Goal: Contribute content: Contribute content

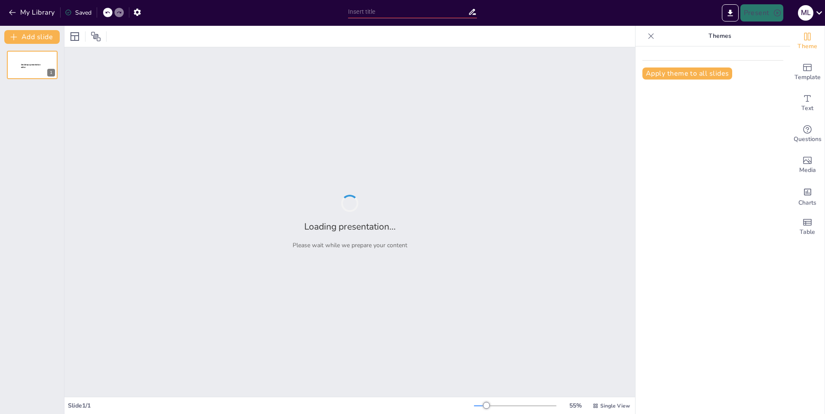
type input "De Rival a Amiga: La Evolución [PERSON_NAME] y My [PERSON_NAME]"
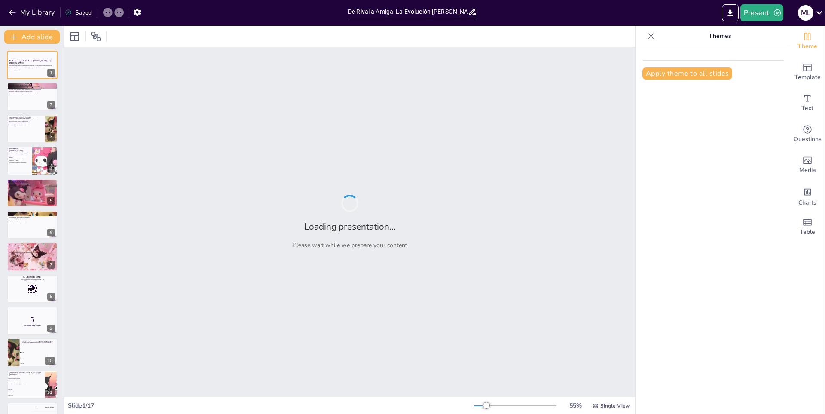
checkbox input "true"
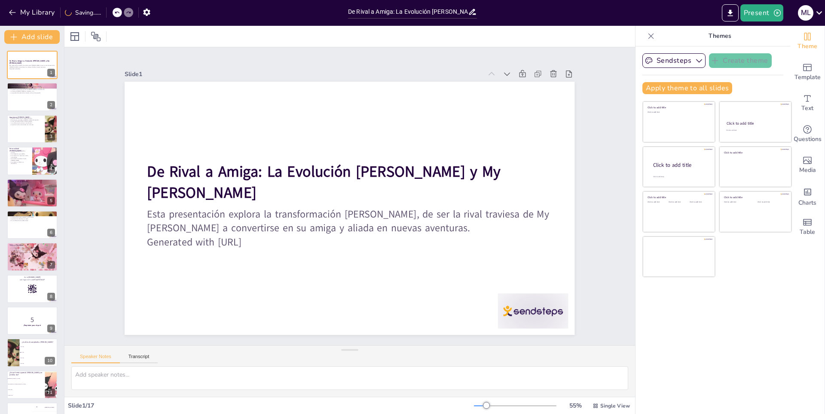
checkbox input "true"
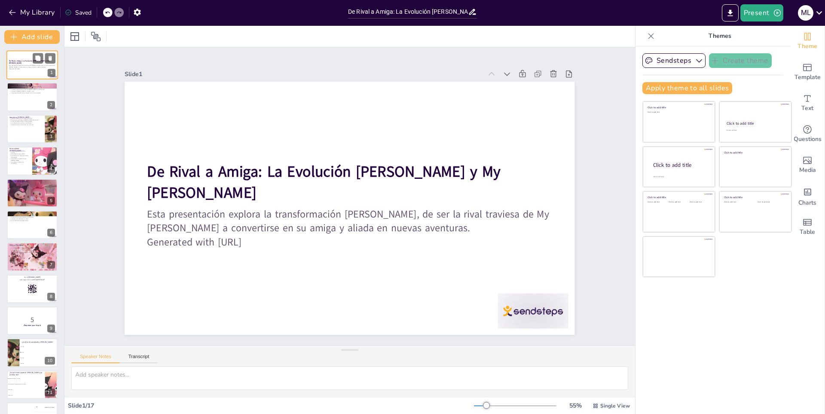
checkbox input "true"
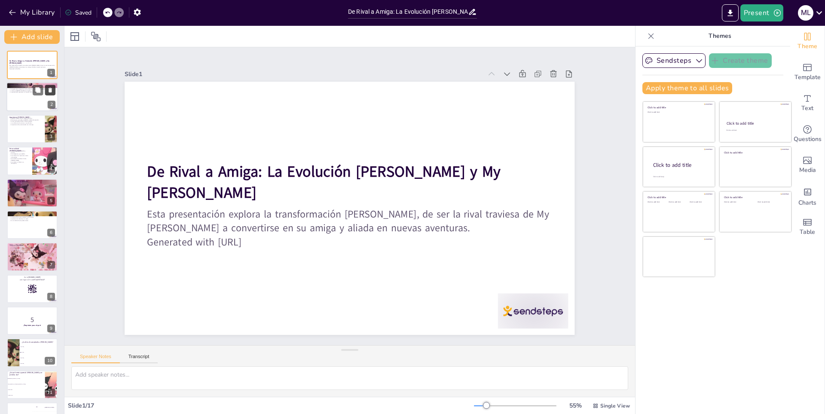
checkbox input "true"
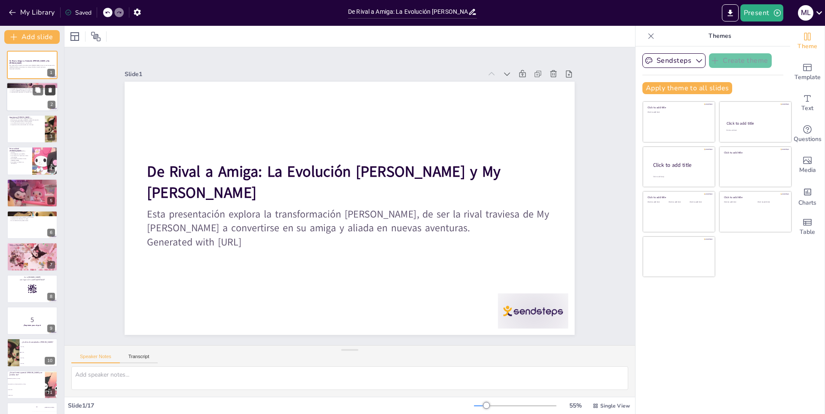
checkbox input "true"
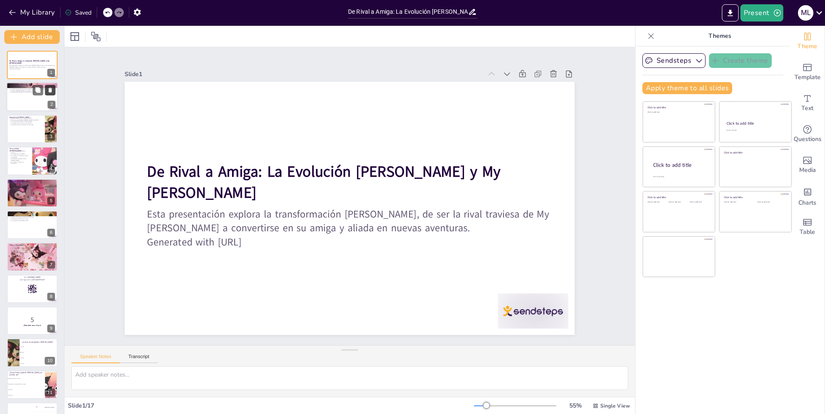
checkbox input "true"
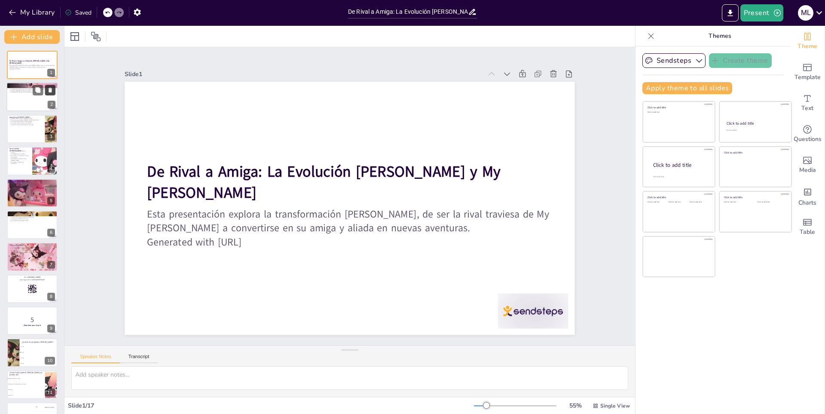
click at [53, 89] on icon at bounding box center [50, 90] width 6 height 6
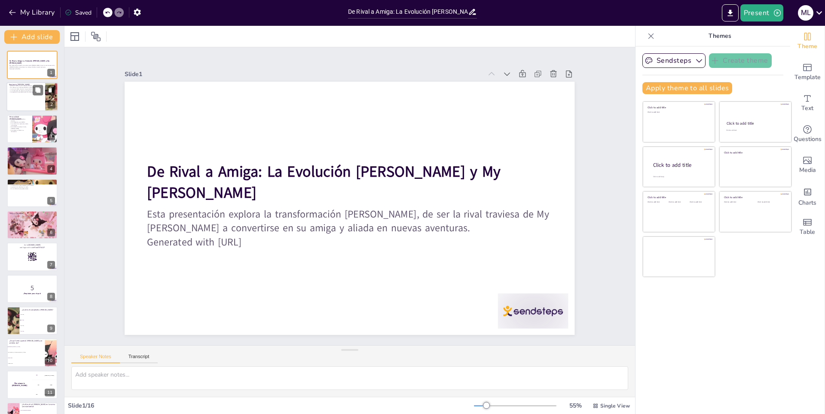
checkbox input "true"
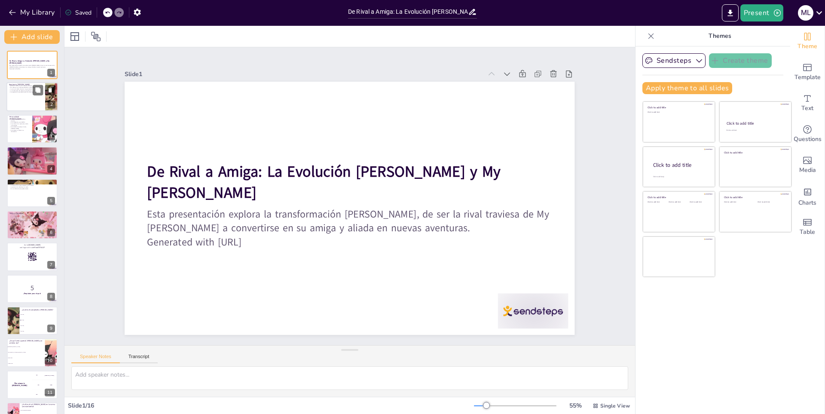
checkbox input "true"
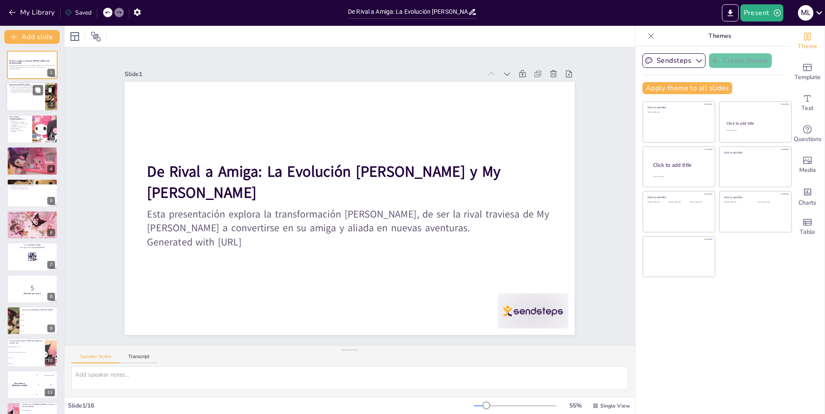
checkbox input "true"
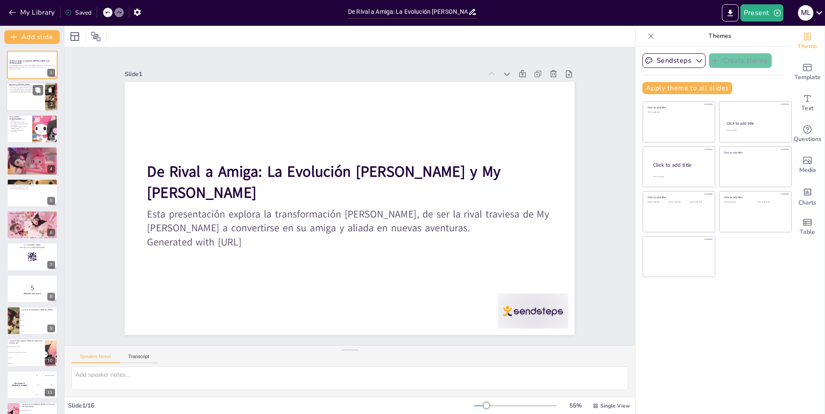
checkbox input "true"
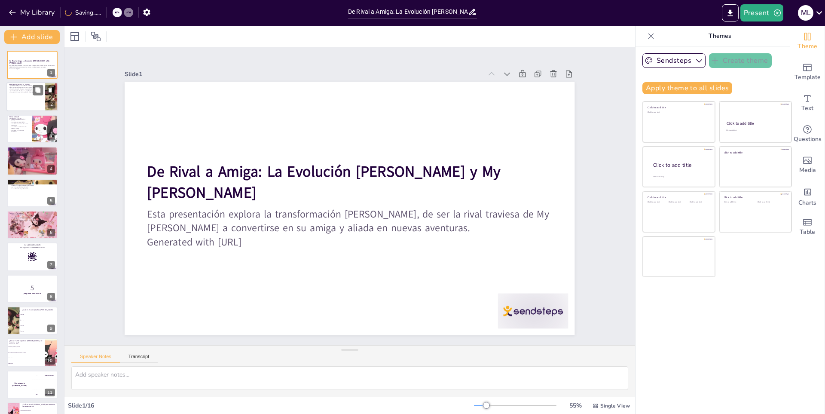
click at [27, 102] on div at bounding box center [32, 97] width 52 height 29
type textarea "El diseño [PERSON_NAME] es una mezcla de elementos góticos y juguetones, lo que…"
checkbox input "true"
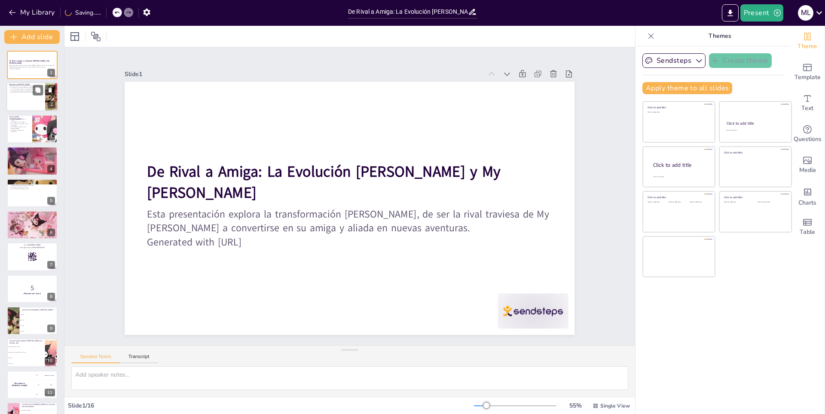
checkbox input "true"
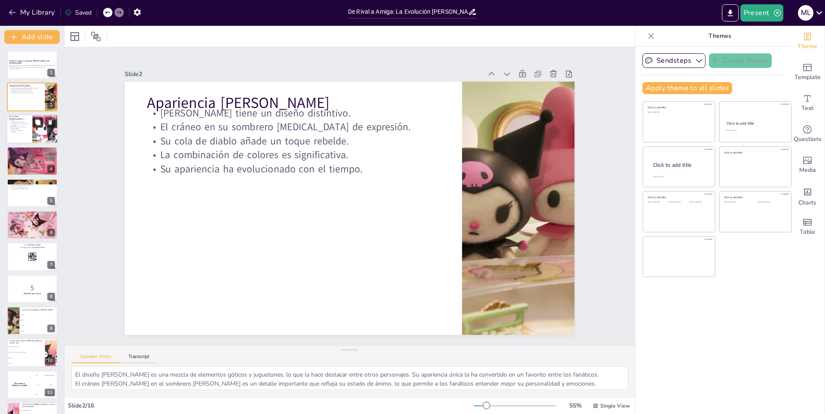
checkbox input "true"
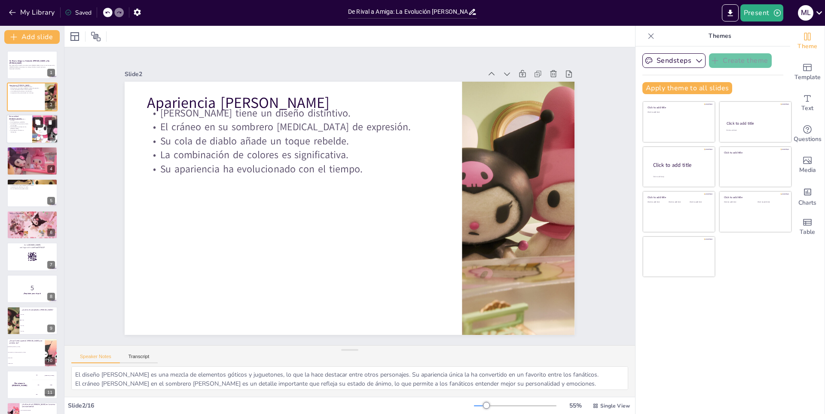
checkbox input "true"
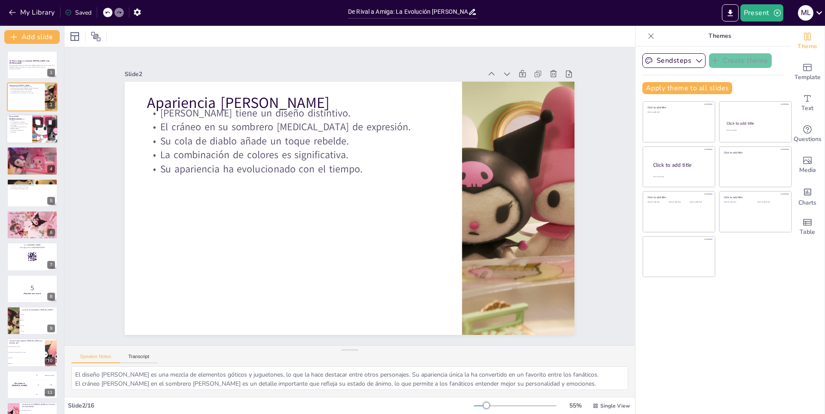
checkbox input "true"
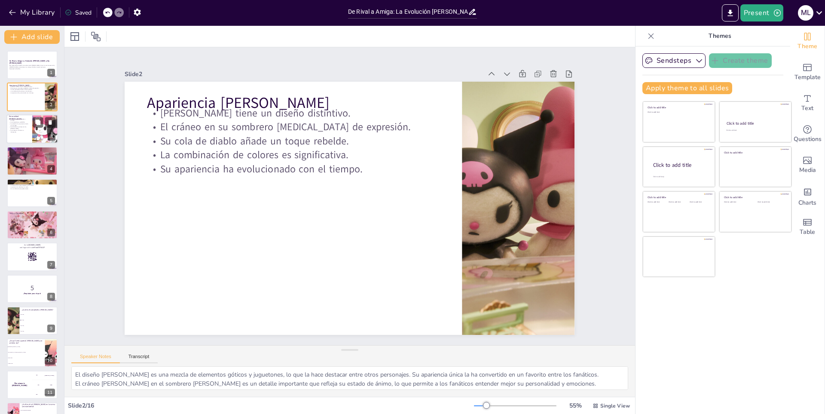
checkbox input "true"
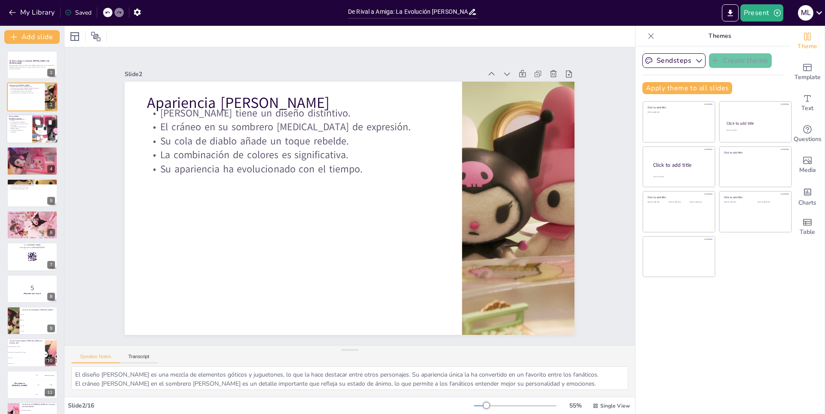
checkbox input "true"
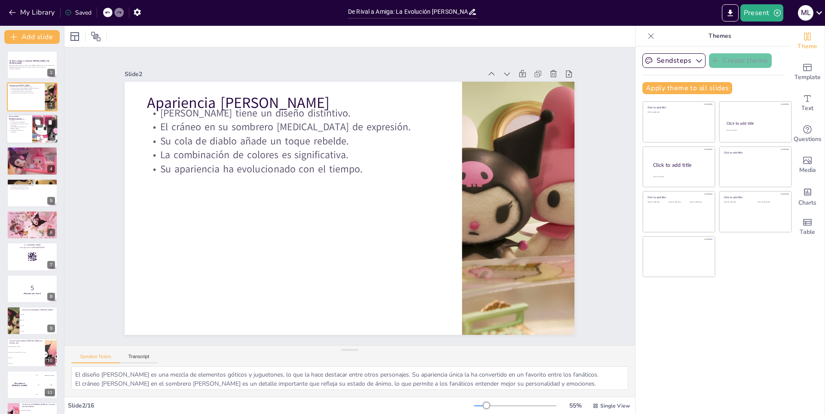
checkbox input "true"
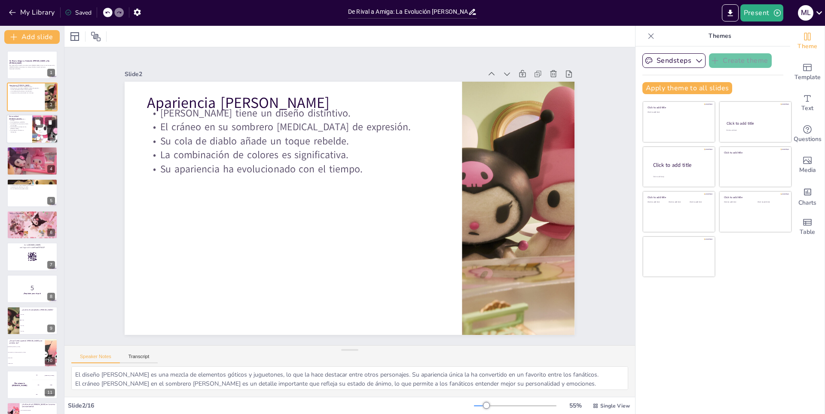
checkbox input "true"
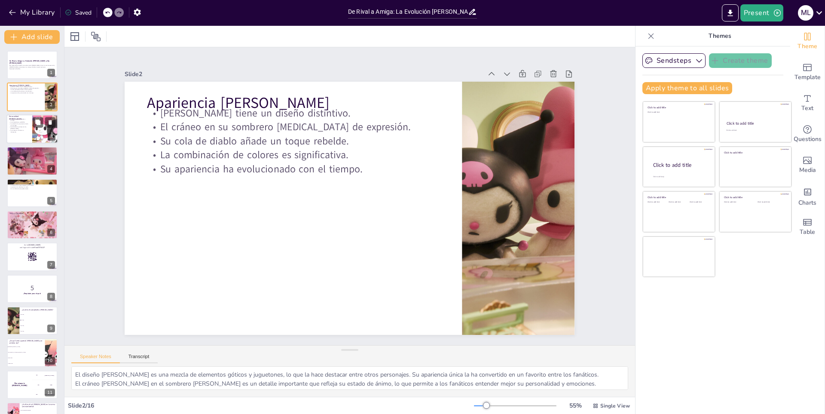
click at [24, 129] on p "Su carácter es dinámico e interesante." at bounding box center [19, 130] width 21 height 3
type textarea "La personalidad rebelde [PERSON_NAME] la hace atractiva para muchos, ya que des…"
checkbox input "true"
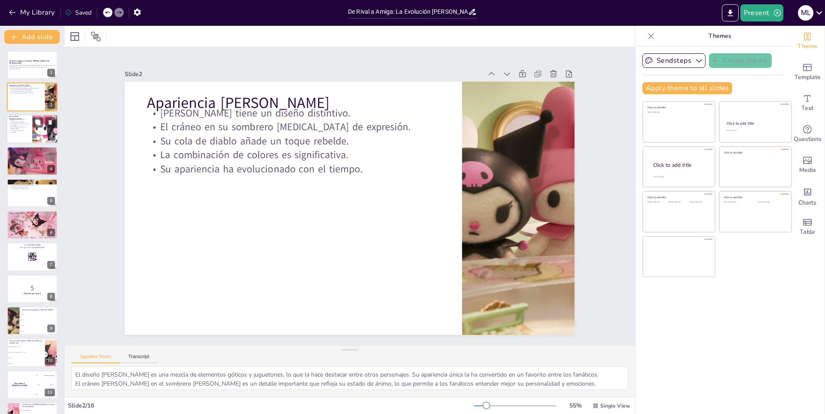
checkbox input "true"
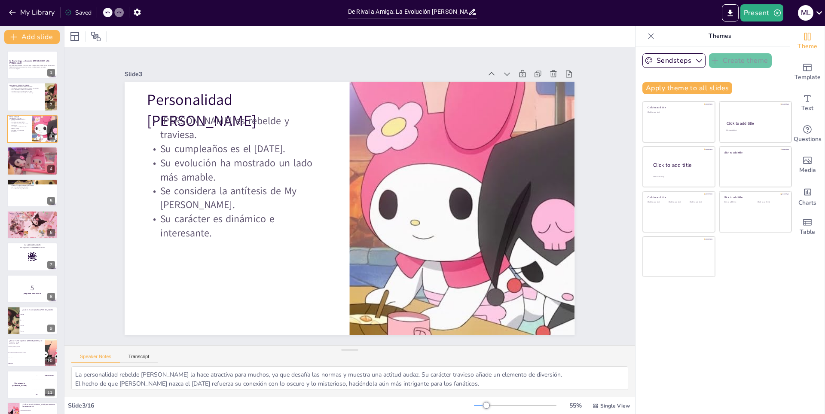
checkbox input "true"
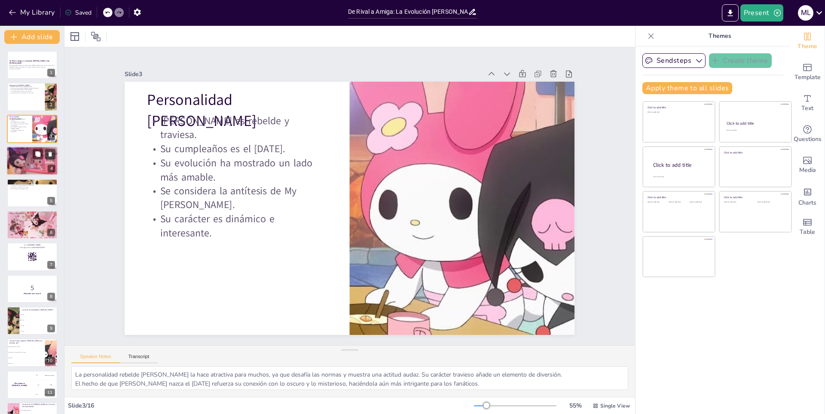
checkbox input "true"
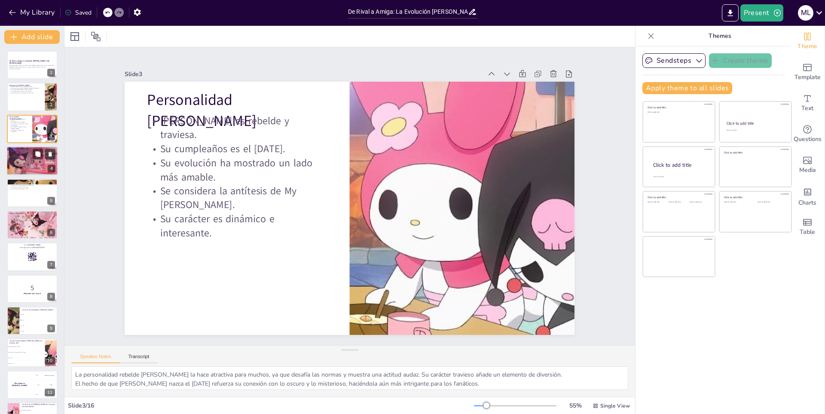
checkbox input "true"
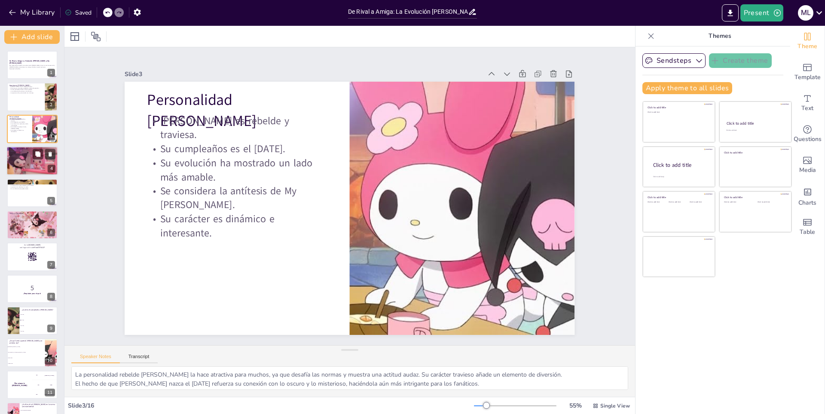
checkbox input "true"
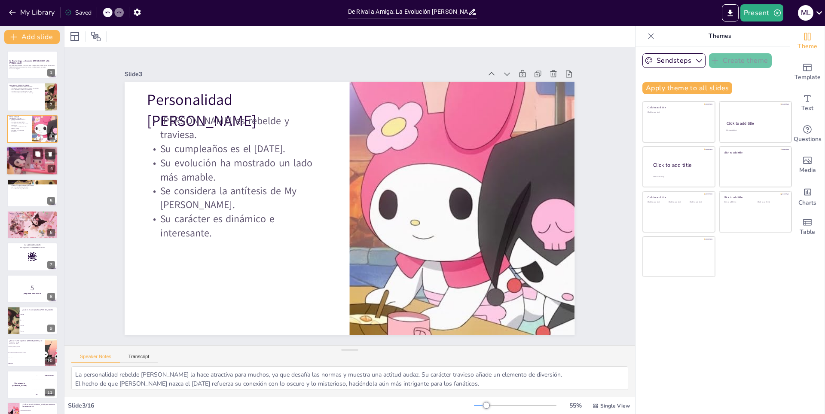
checkbox input "true"
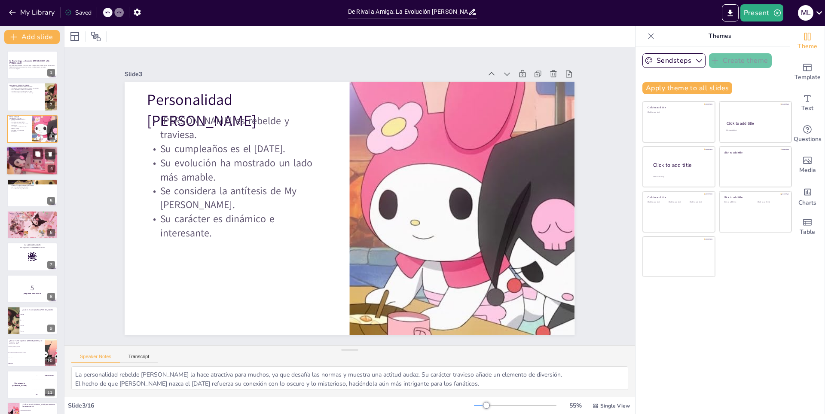
checkbox input "true"
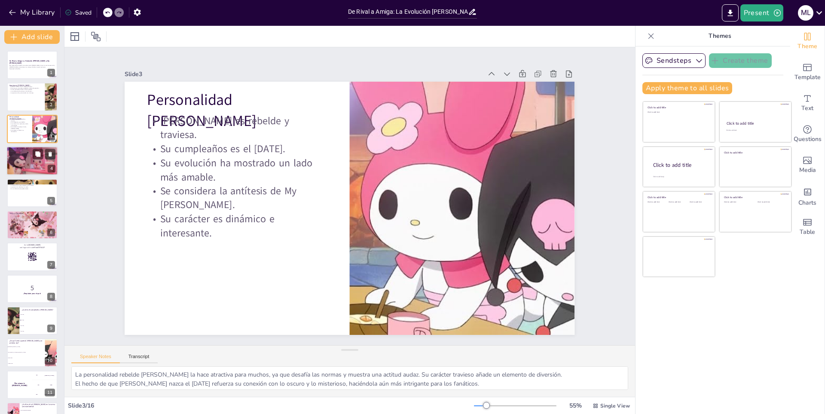
checkbox input "true"
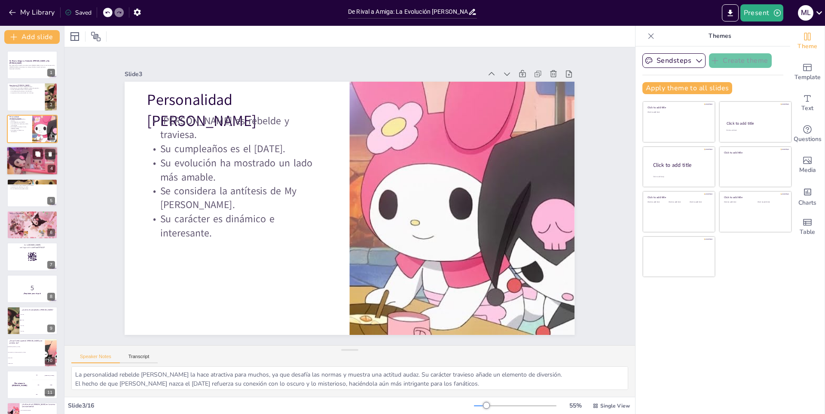
click at [26, 154] on p "La evolución de personajes es fundamental." at bounding box center [32, 155] width 46 height 2
type textarea "La rivalidad entre [PERSON_NAME] y My [PERSON_NAME] es un aspecto clave de su h…"
checkbox input "true"
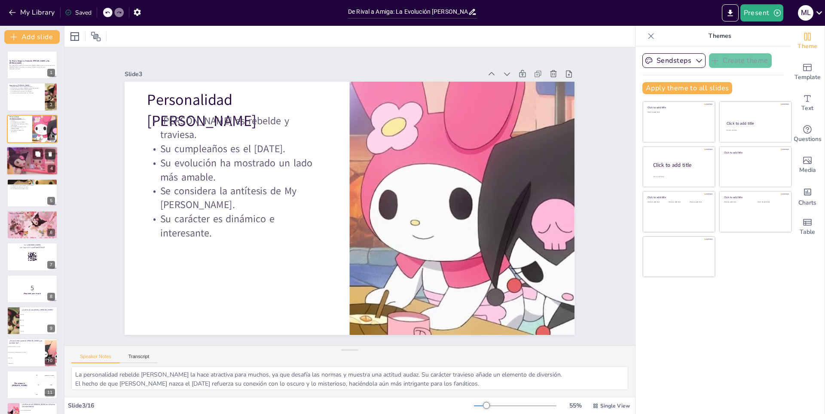
checkbox input "true"
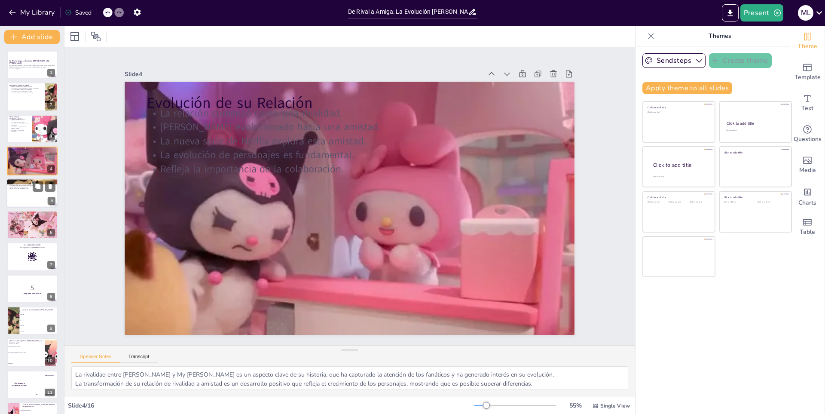
checkbox input "true"
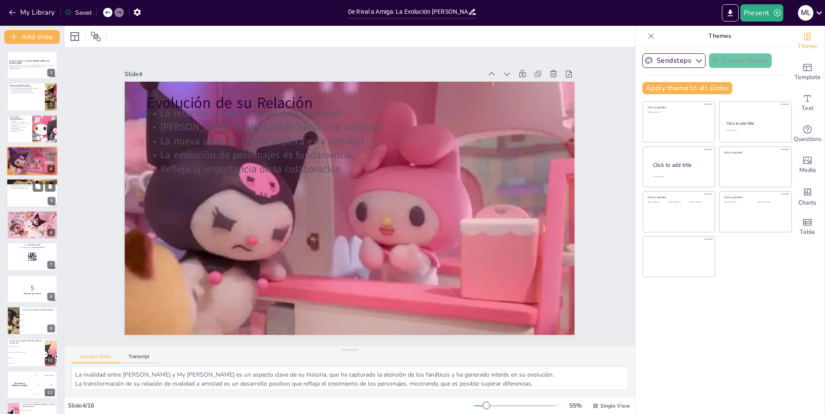
checkbox input "true"
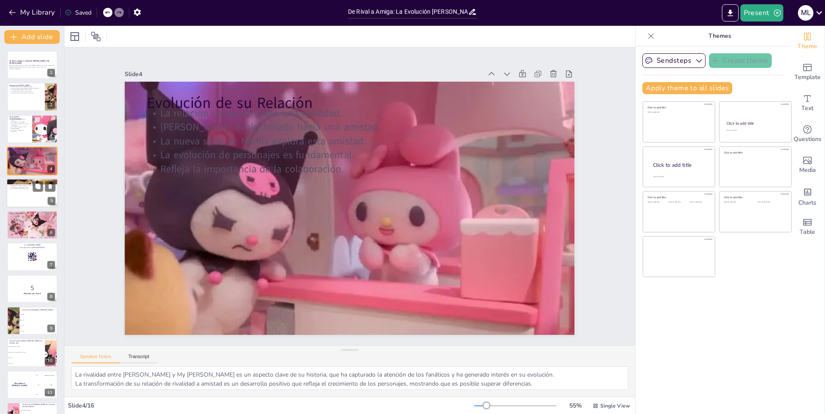
checkbox input "true"
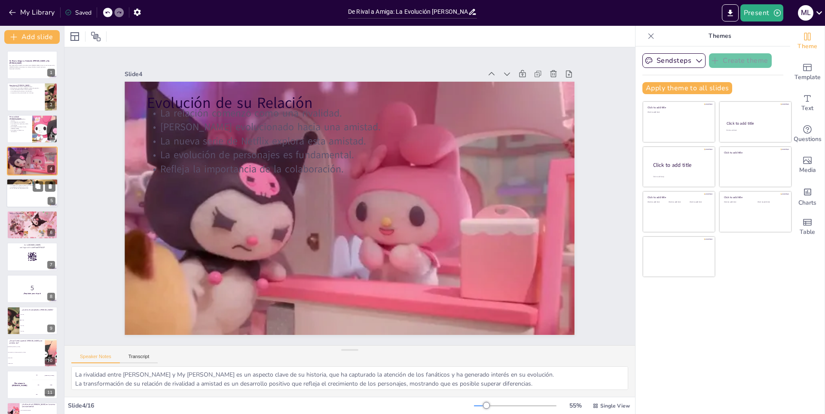
checkbox input "true"
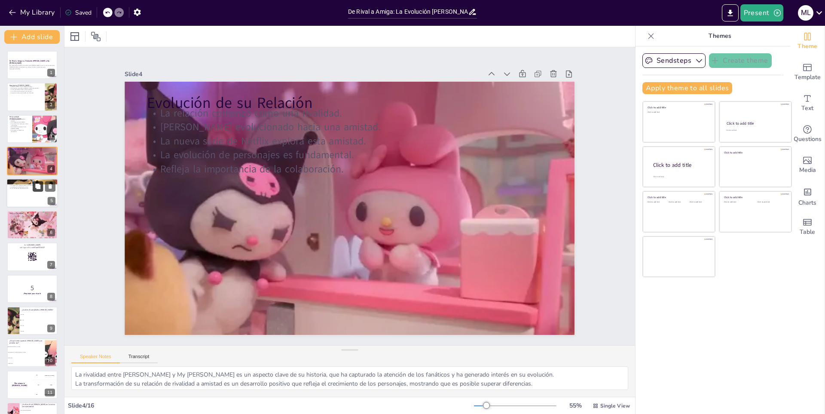
checkbox input "true"
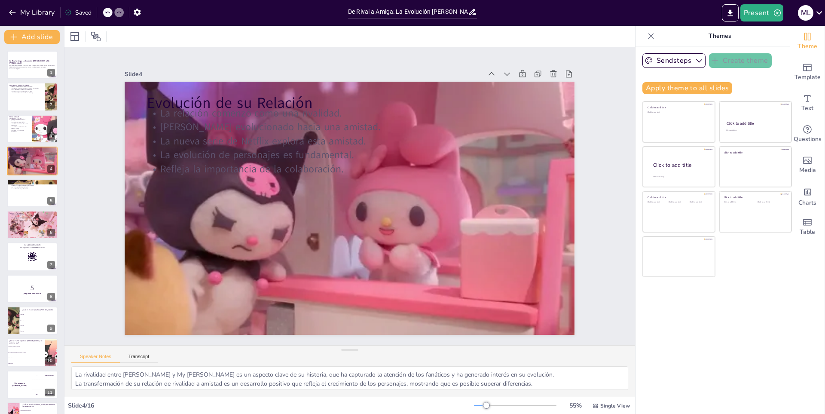
checkbox input "true"
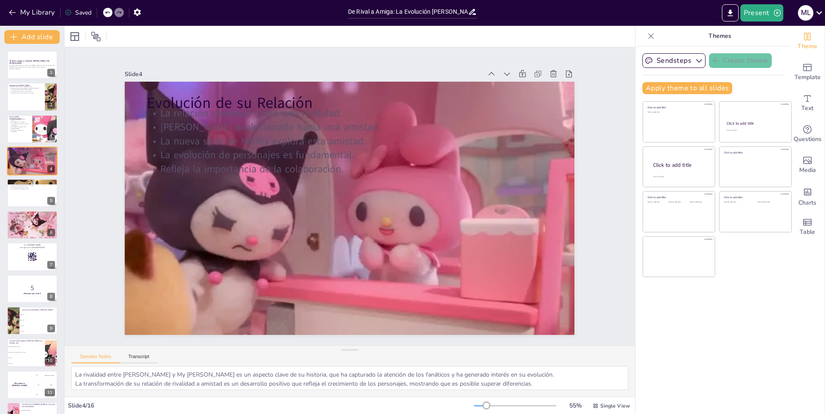
checkbox input "true"
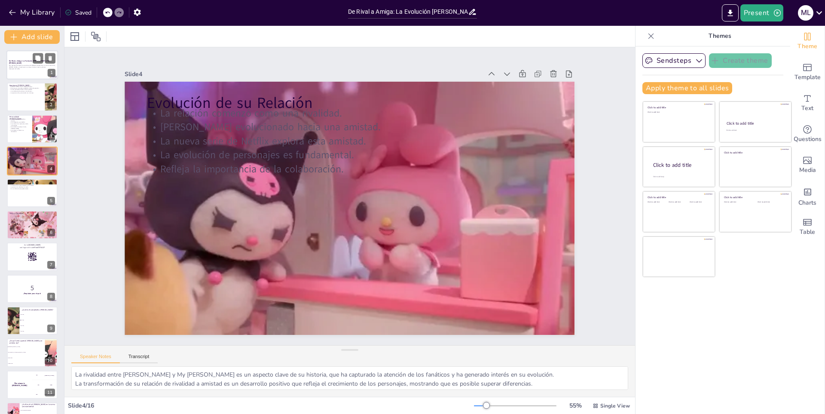
checkbox input "true"
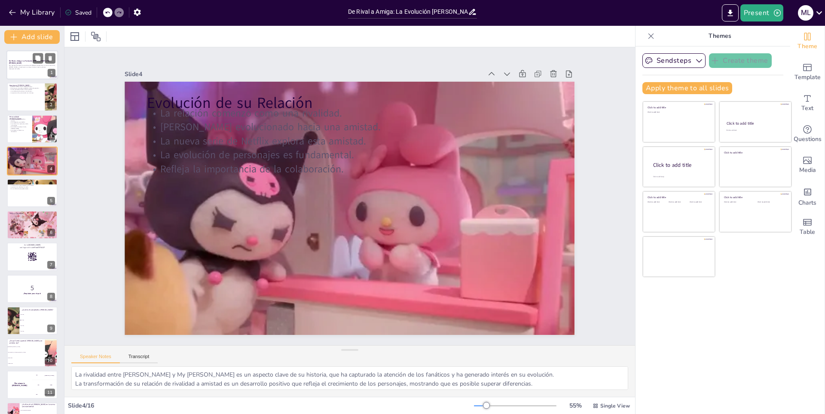
checkbox input "true"
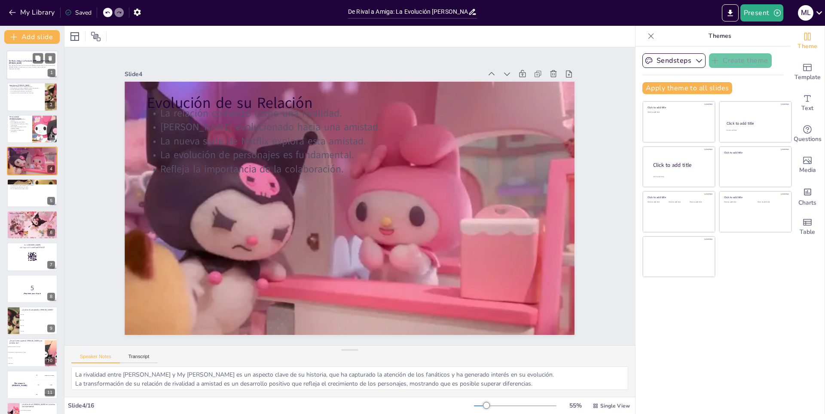
checkbox input "true"
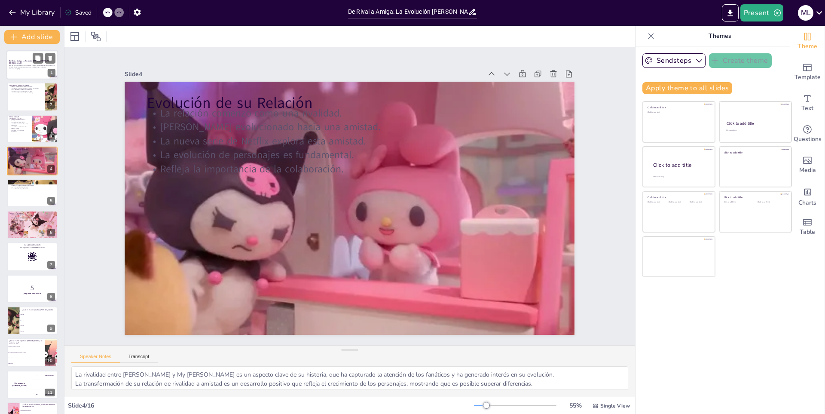
checkbox input "true"
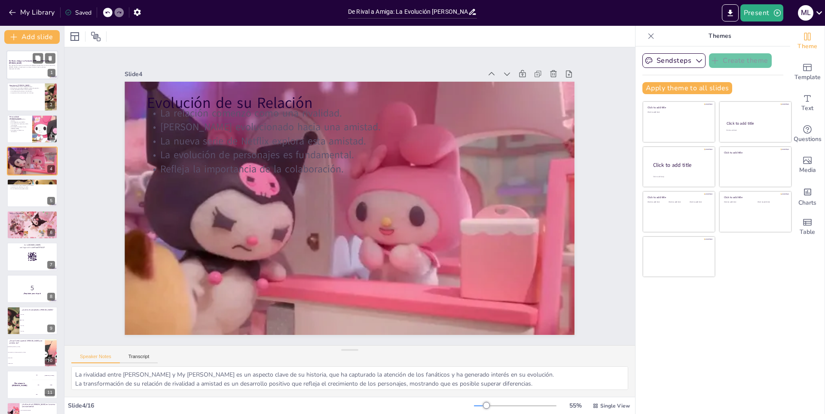
click at [19, 70] on div "Esta presentación explora la transformación [PERSON_NAME], de ser la rival trav…" at bounding box center [32, 67] width 46 height 6
checkbox input "true"
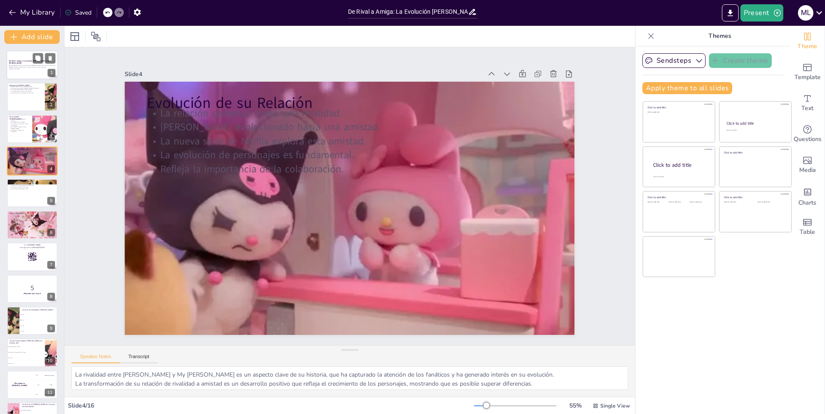
checkbox input "true"
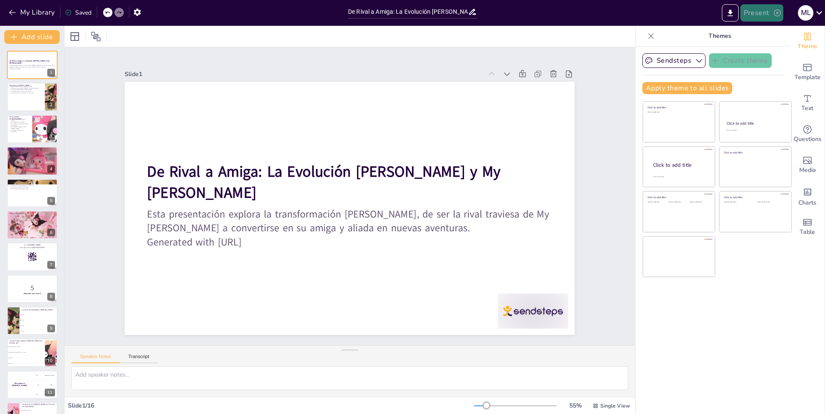
click at [775, 12] on icon "button" at bounding box center [777, 13] width 9 height 9
click at [777, 32] on font "Presentación de vista previa" at bounding box center [784, 32] width 72 height 6
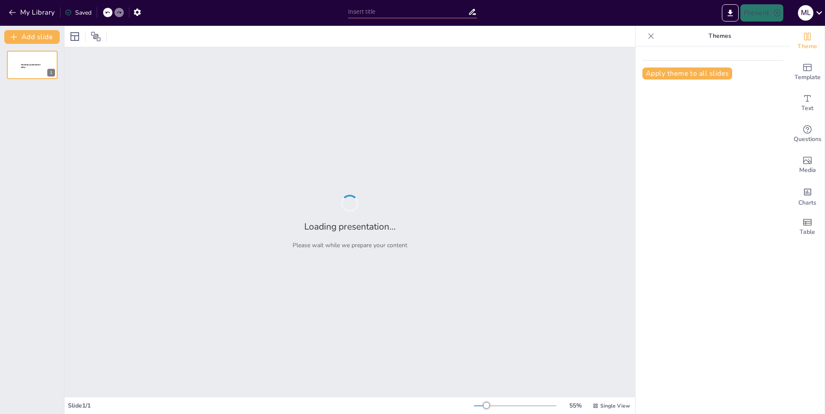
type input "De Rival a Amiga: La Evolución [PERSON_NAME] y My [PERSON_NAME]"
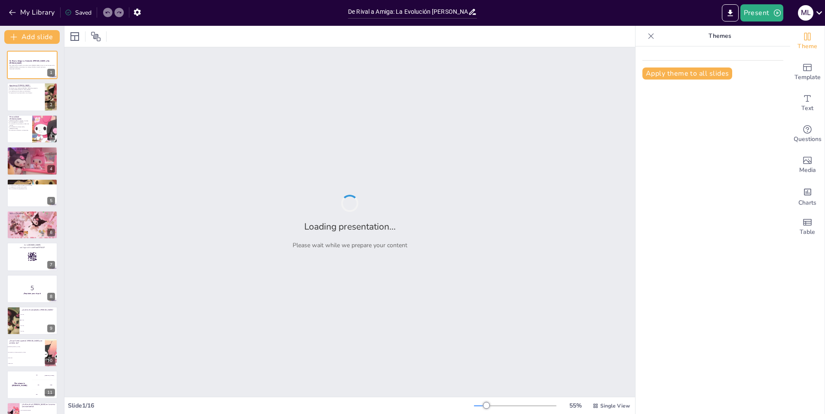
checkbox input "true"
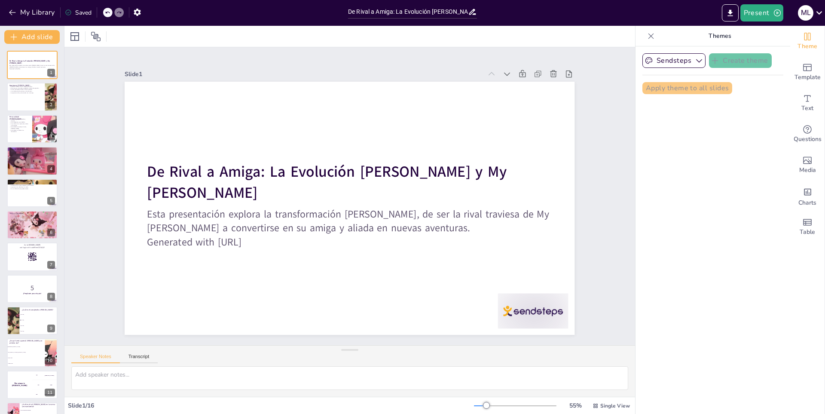
checkbox input "true"
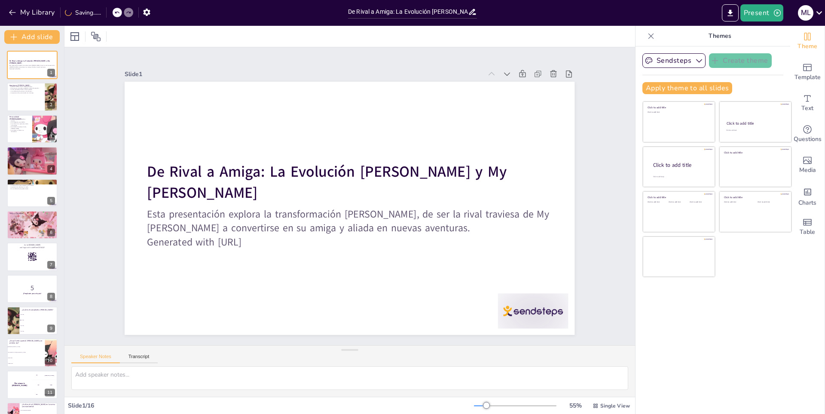
checkbox input "true"
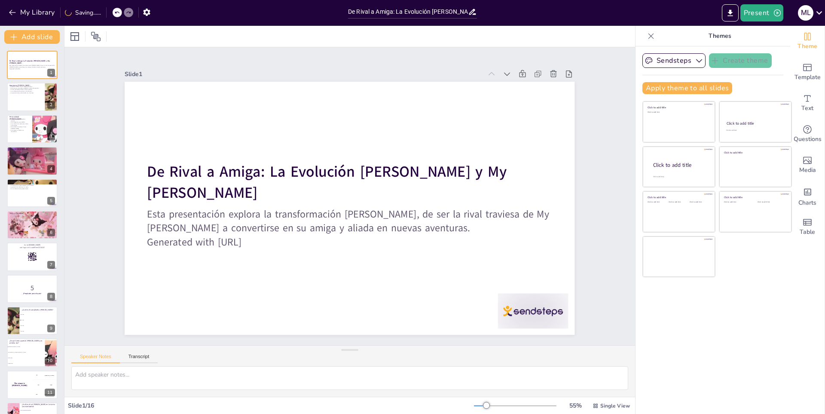
checkbox input "true"
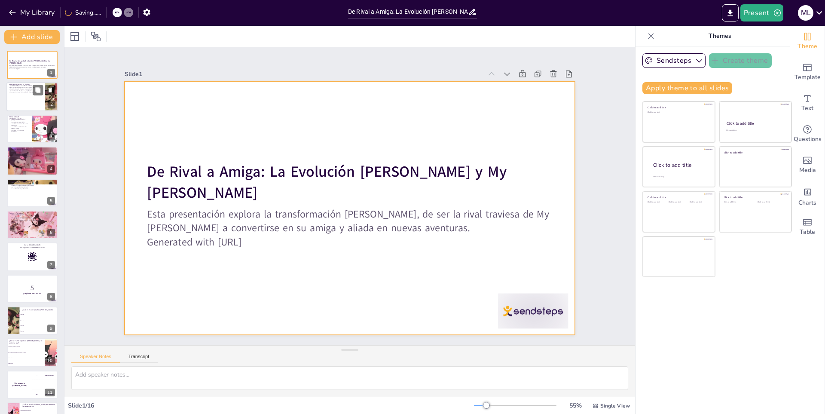
checkbox input "true"
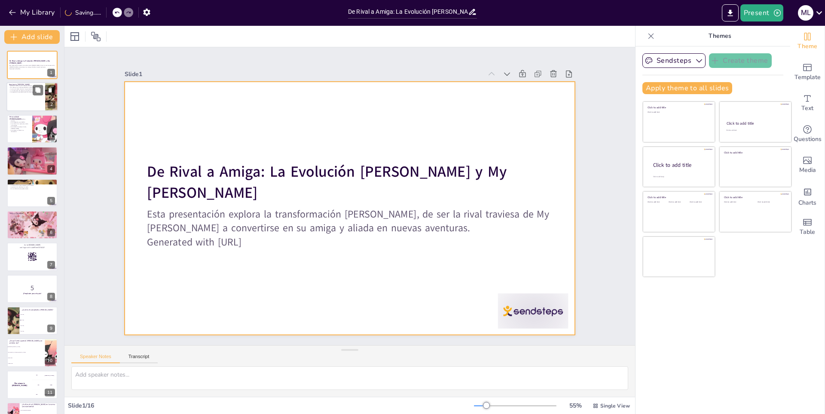
checkbox input "true"
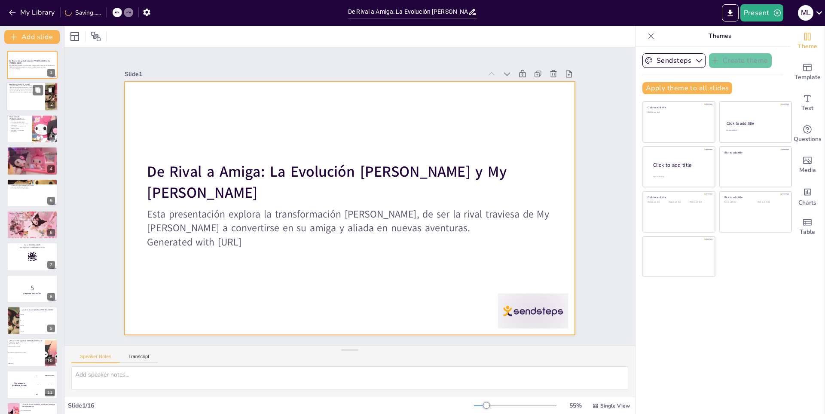
checkbox input "true"
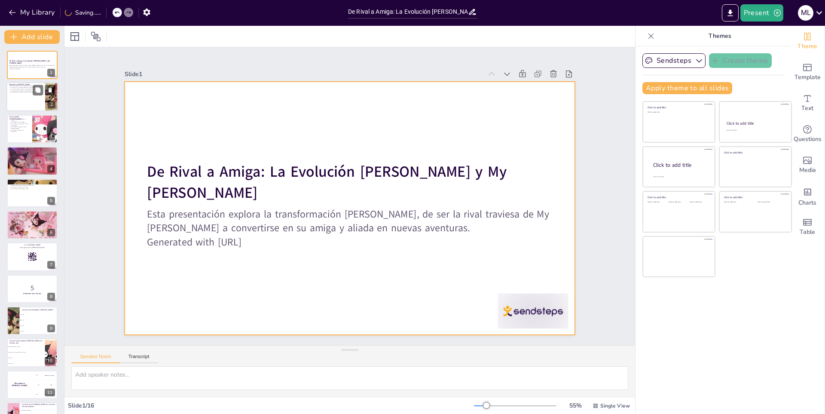
checkbox input "true"
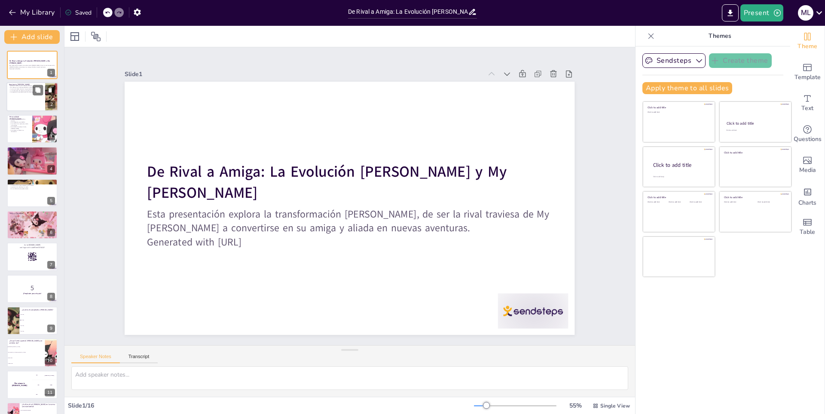
click at [17, 90] on p "La combinación de colores es significativa." at bounding box center [26, 91] width 34 height 2
type textarea "El diseño [PERSON_NAME] es una mezcla de elementos góticos y juguetones, lo que…"
checkbox input "true"
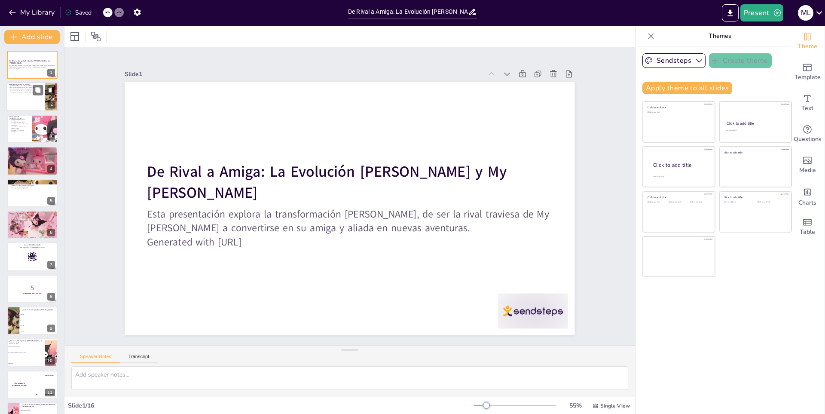
checkbox input "true"
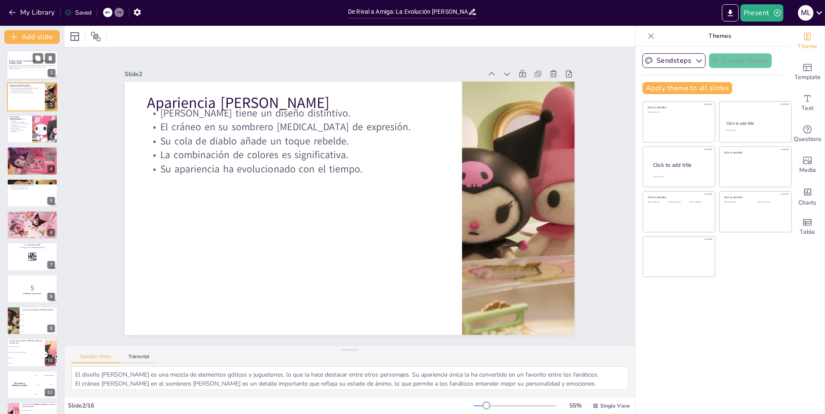
checkbox input "true"
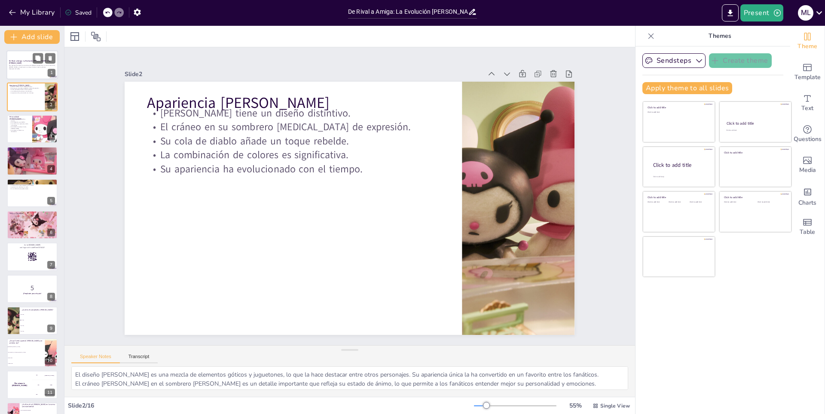
checkbox input "true"
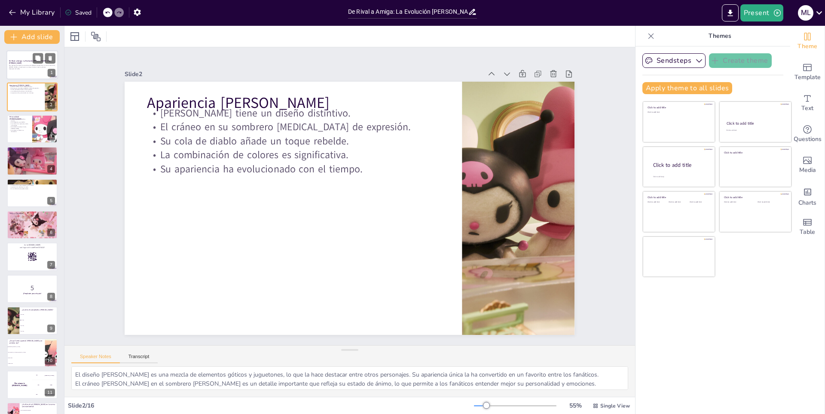
click at [25, 71] on div at bounding box center [32, 64] width 52 height 29
checkbox input "true"
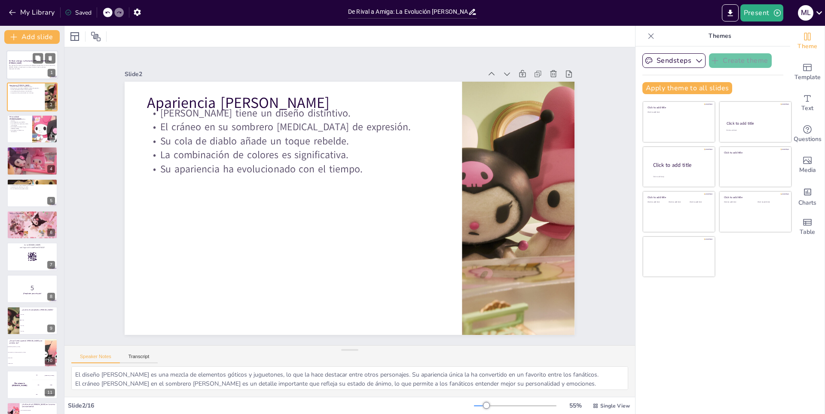
checkbox input "true"
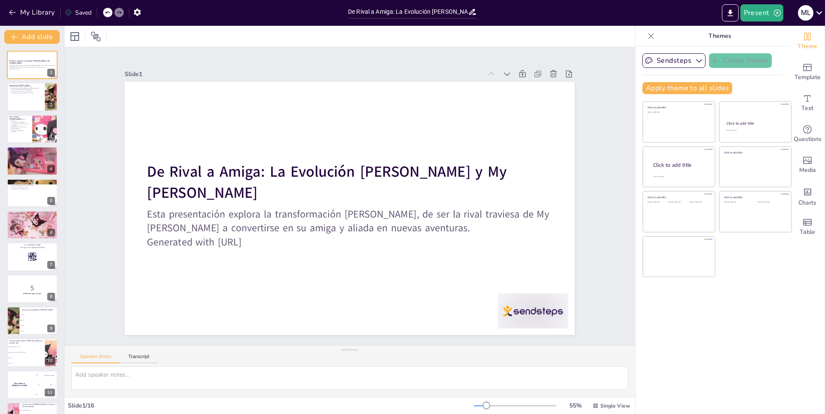
checkbox input "true"
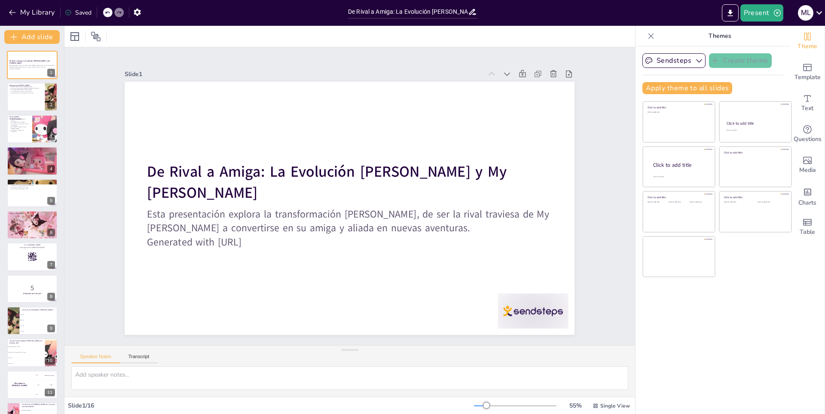
checkbox input "true"
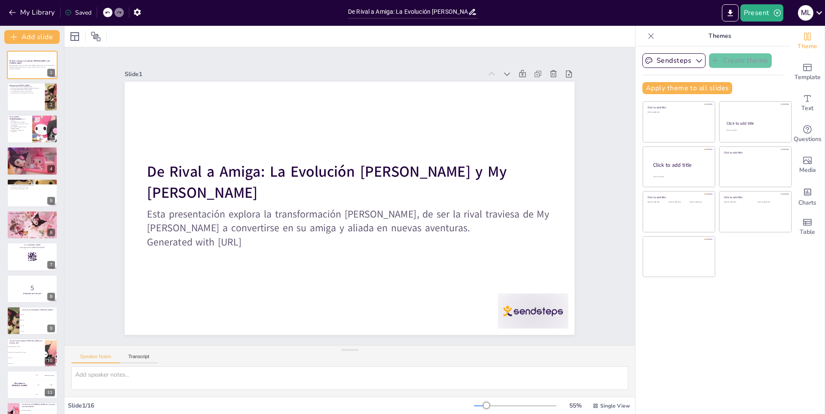
checkbox input "true"
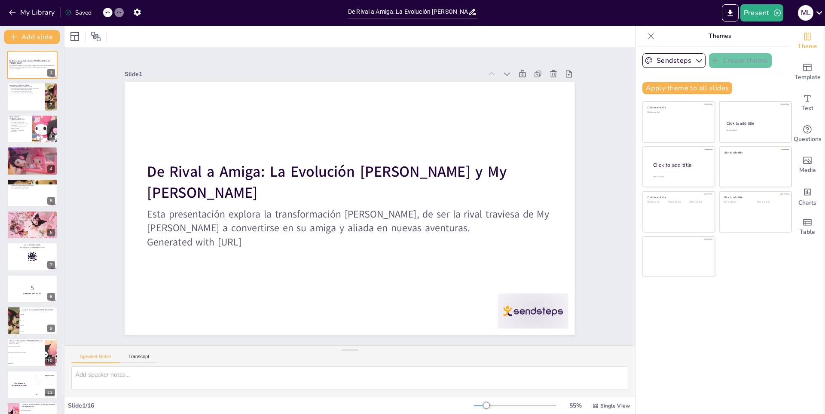
checkbox input "true"
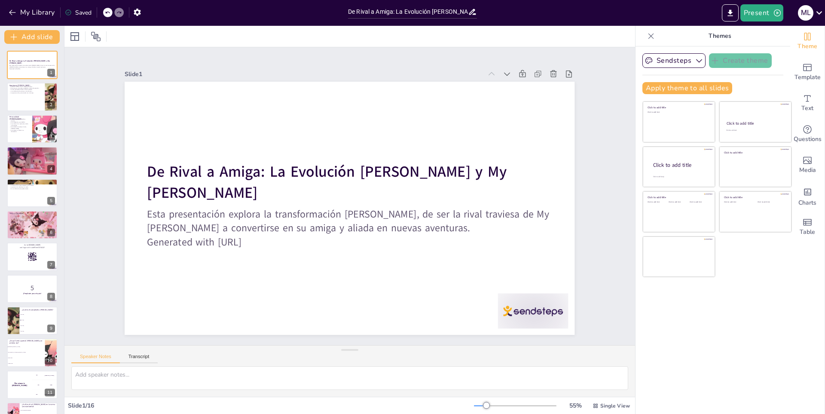
checkbox input "true"
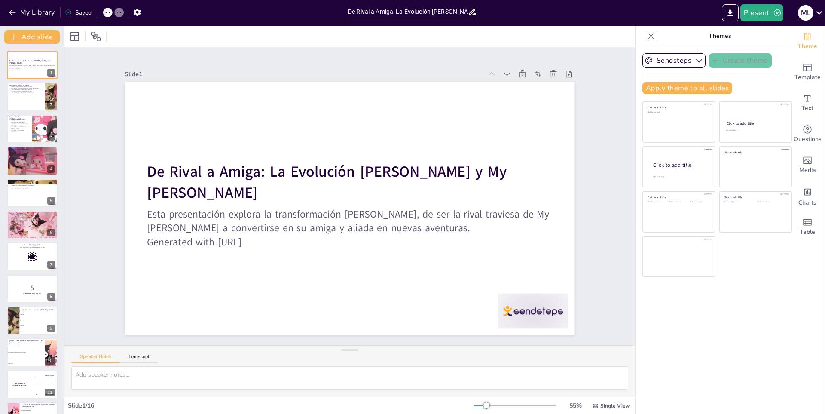
checkbox input "true"
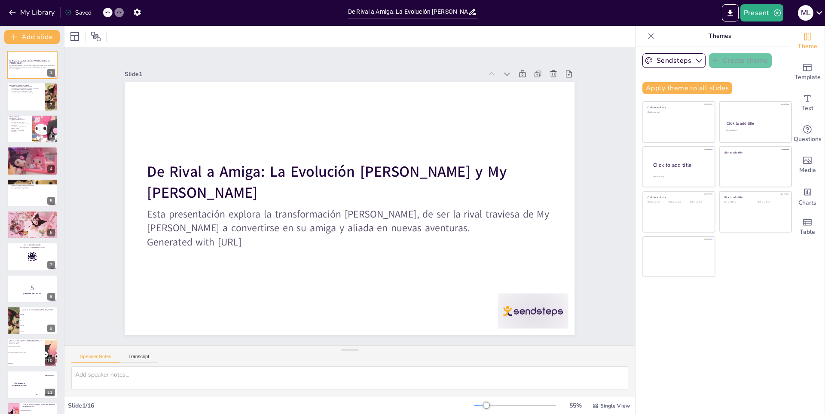
checkbox input "true"
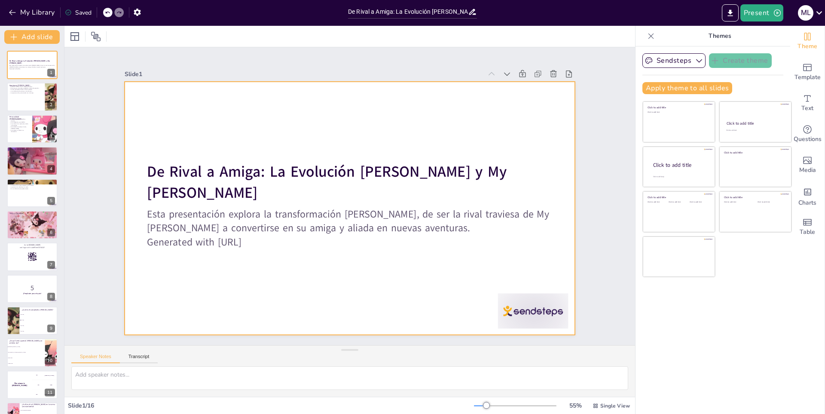
checkbox input "true"
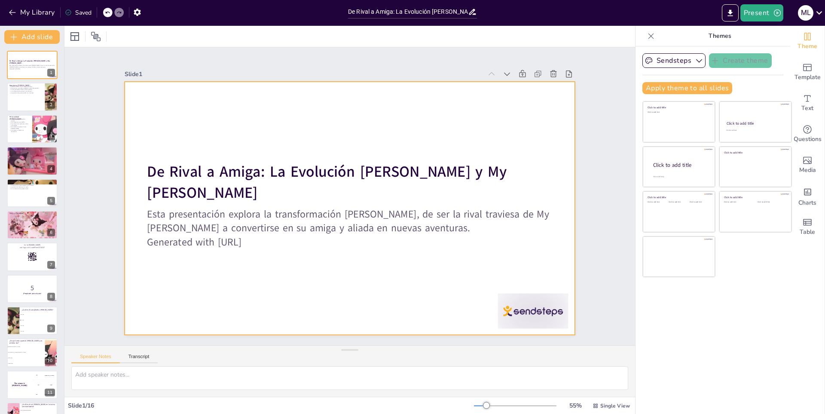
checkbox input "true"
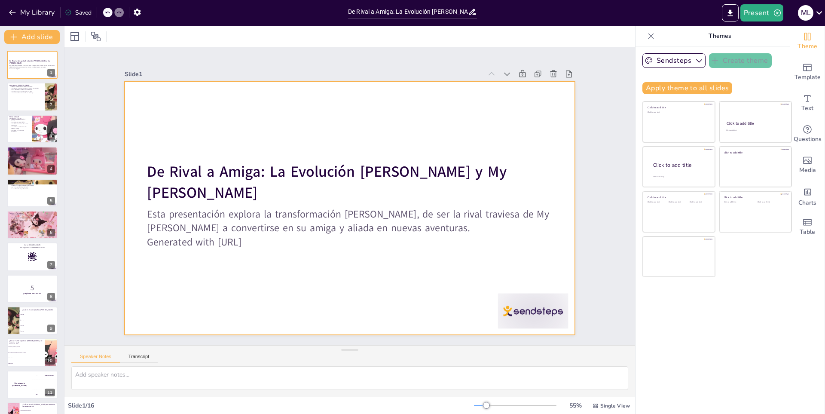
checkbox input "true"
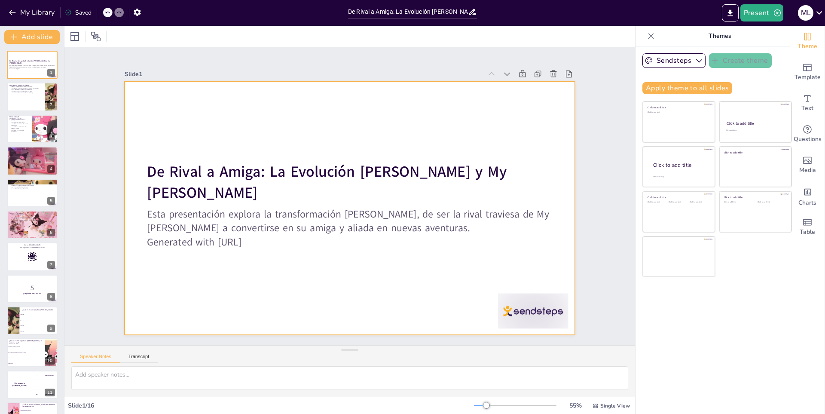
checkbox input "true"
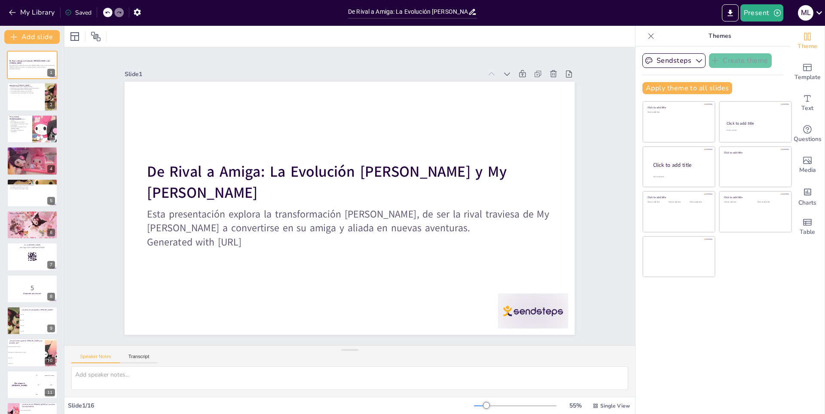
checkbox input "true"
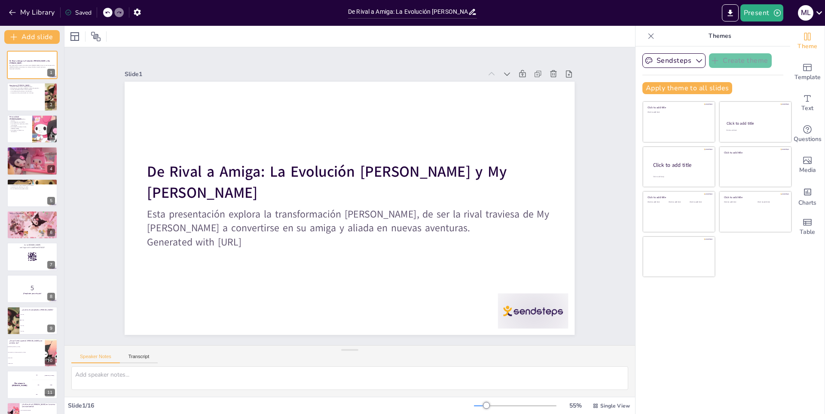
checkbox input "true"
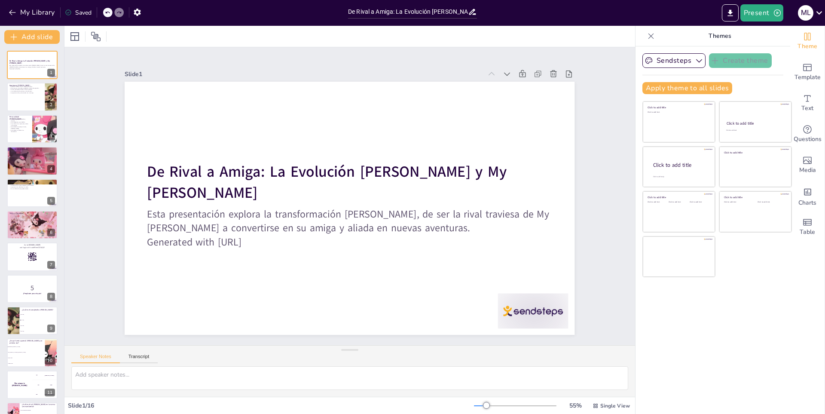
checkbox input "true"
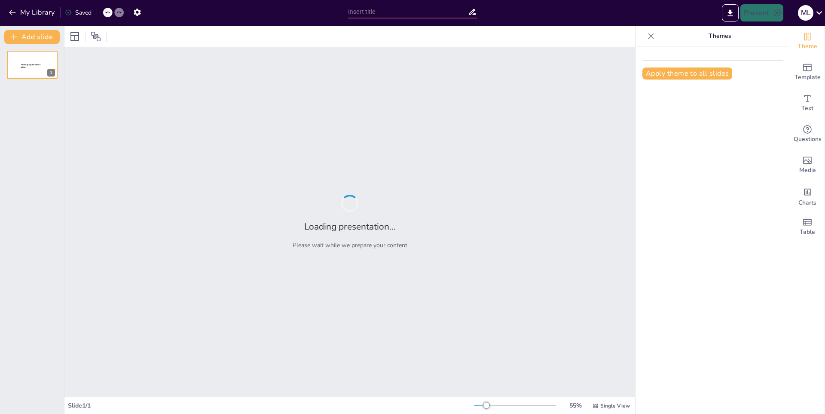
type input "Hello Kitty: Un Fenómeno Global de la Amistad y la Felicidad"
